Goal: Information Seeking & Learning: Learn about a topic

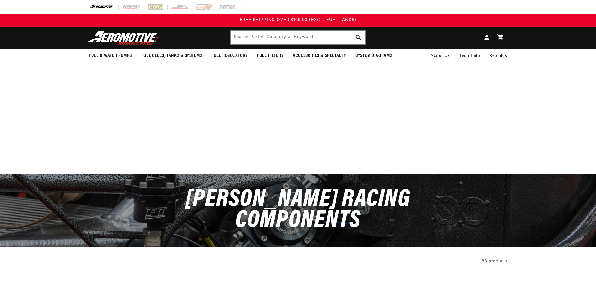
click at [98, 56] on span "Fuel & Water Pumps" at bounding box center [110, 56] width 43 height 7
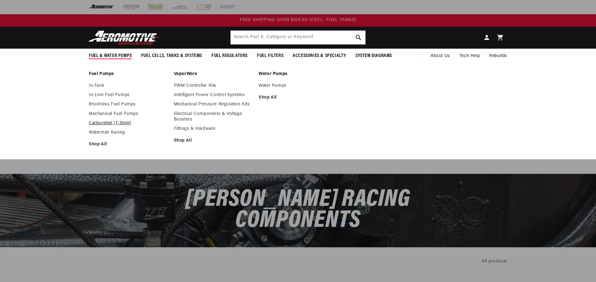
click at [110, 122] on link "Carbureted (T-Style)" at bounding box center [128, 124] width 79 height 6
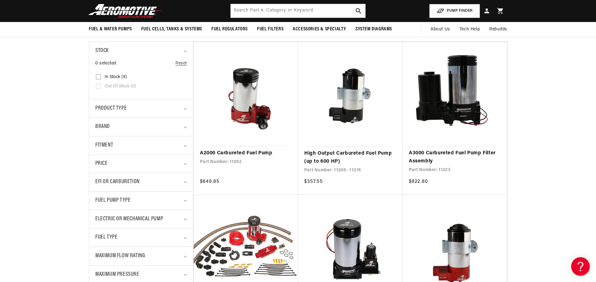
scroll to position [35, 0]
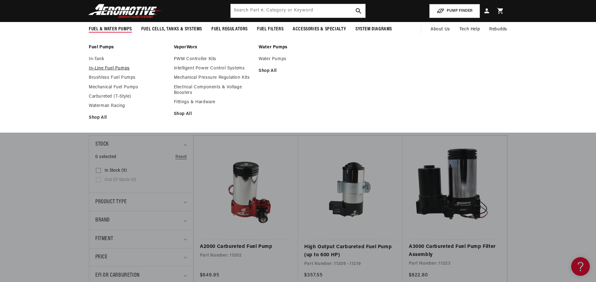
click at [105, 68] on link "In-Line Fuel Pumps" at bounding box center [128, 69] width 79 height 6
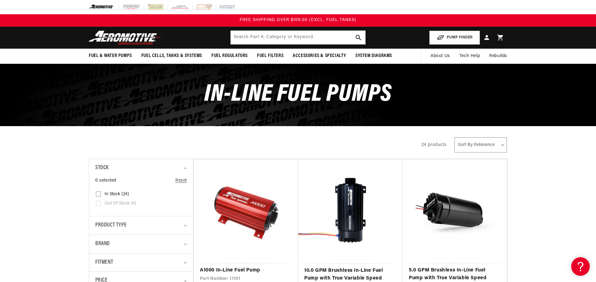
click at [133, 38] on img at bounding box center [126, 37] width 78 height 15
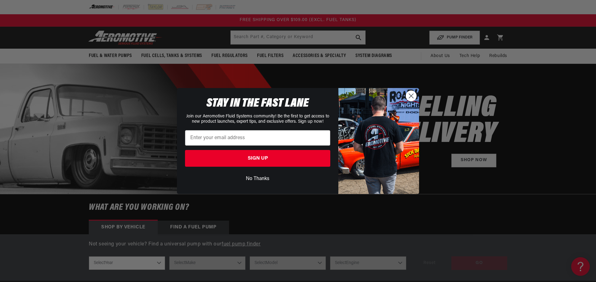
click at [411, 10] on div "Close dialog STAY IN THE FAST LANE Join our Aeromotive Fluid Systems community!…" at bounding box center [298, 141] width 596 height 282
